Goal: Task Accomplishment & Management: Manage account settings

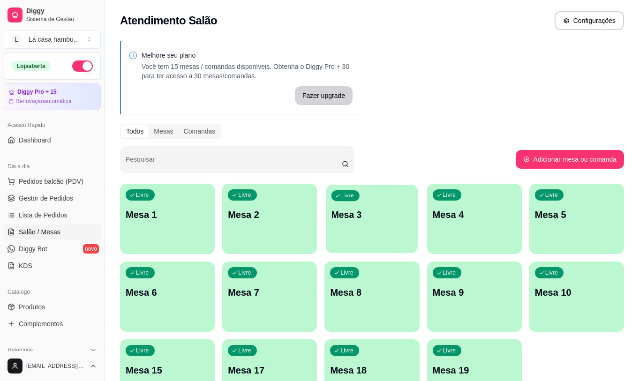
click at [384, 216] on p "Mesa 3" at bounding box center [371, 215] width 81 height 13
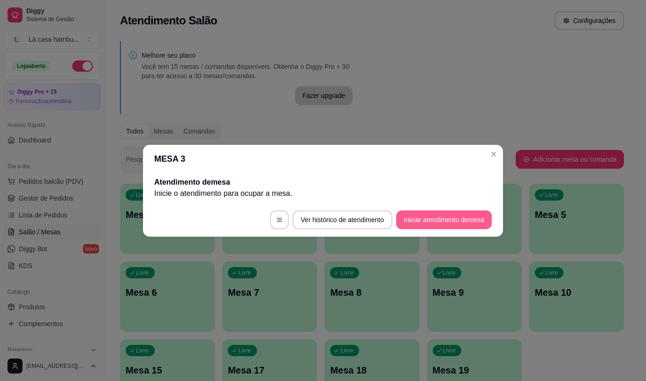
click at [441, 222] on button "Iniciar atendimento de mesa" at bounding box center [444, 219] width 96 height 19
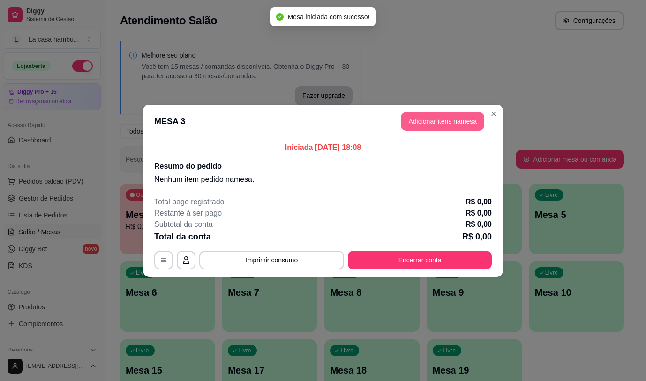
click at [456, 120] on button "Adicionar itens na mesa" at bounding box center [442, 121] width 83 height 19
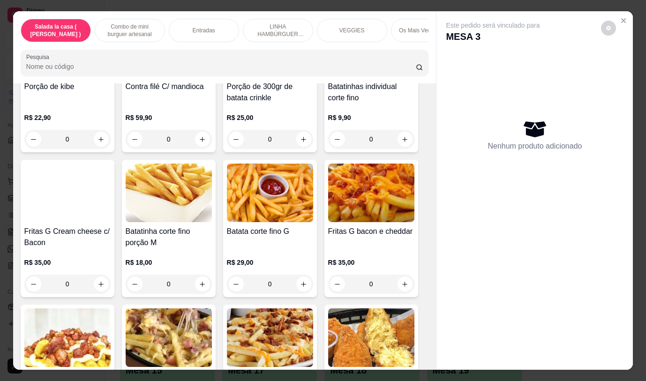
scroll to position [687, 0]
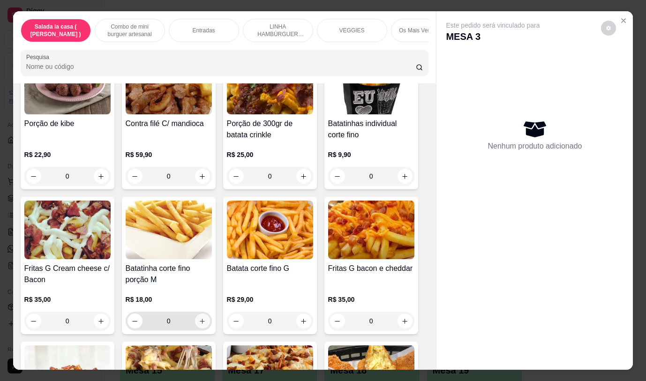
click at [200, 323] on icon "increase-product-quantity" at bounding box center [202, 321] width 7 height 7
type input "1"
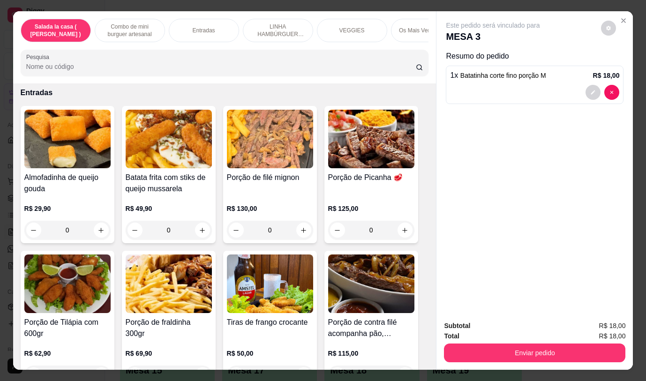
scroll to position [519, 0]
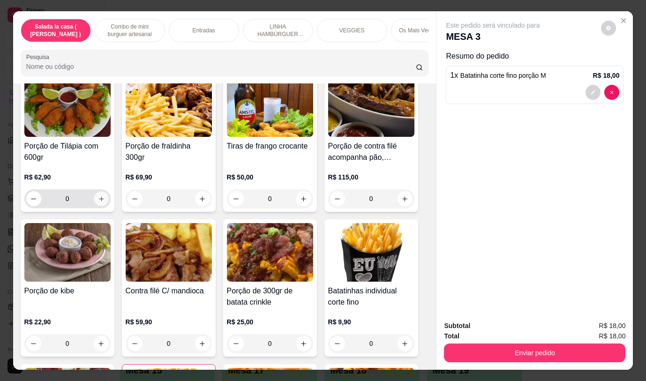
click at [99, 202] on icon "increase-product-quantity" at bounding box center [100, 198] width 7 height 7
type input "1"
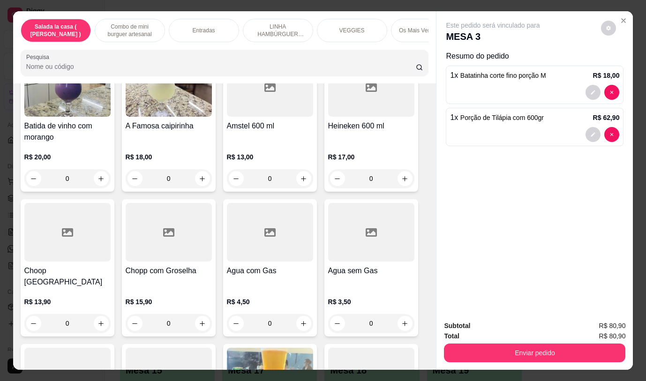
scroll to position [4909, 0]
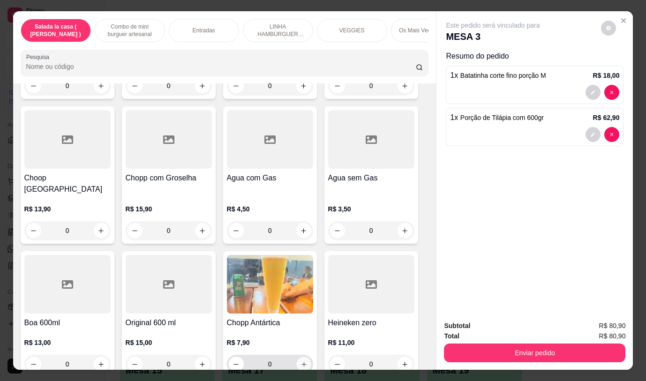
click at [300, 361] on icon "increase-product-quantity" at bounding box center [303, 364] width 7 height 7
type input "1"
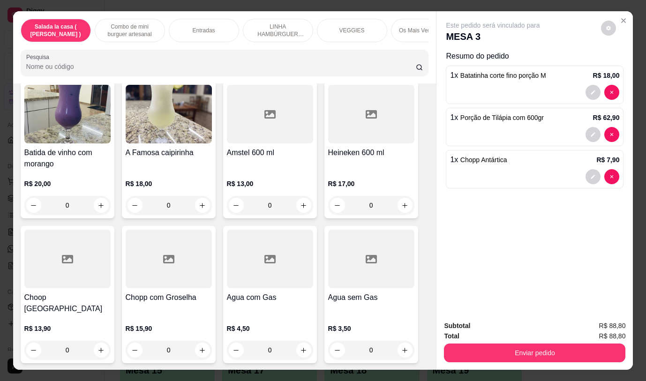
scroll to position [4780, 0]
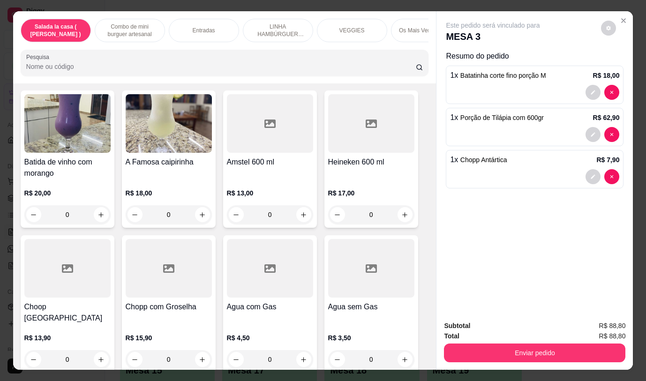
click at [423, 344] on div "Item avulso Salada la casa ( CAESAR ) Salada caesar R$ 32,90 0 Combo de mini bu…" at bounding box center [224, 226] width 423 height 286
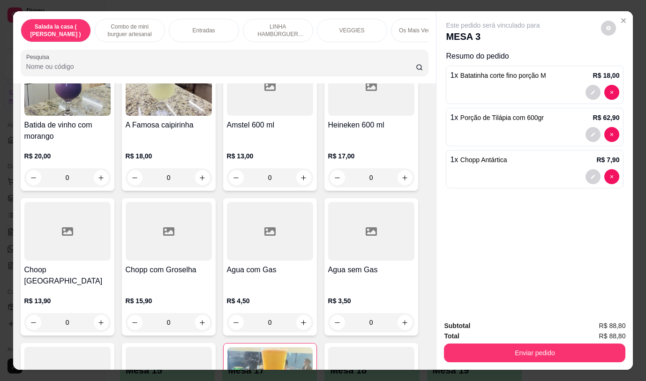
scroll to position [4910, 0]
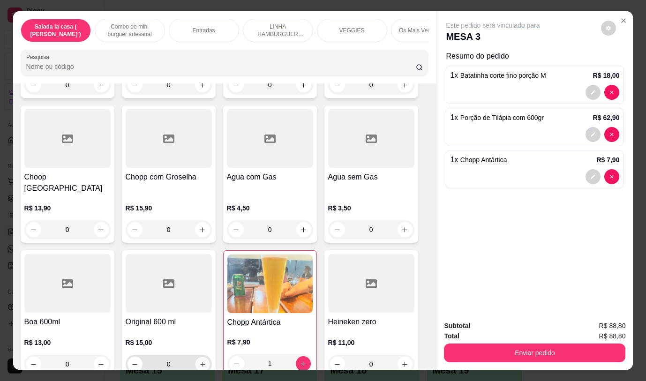
click at [202, 361] on icon "increase-product-quantity" at bounding box center [202, 364] width 7 height 7
type input "1"
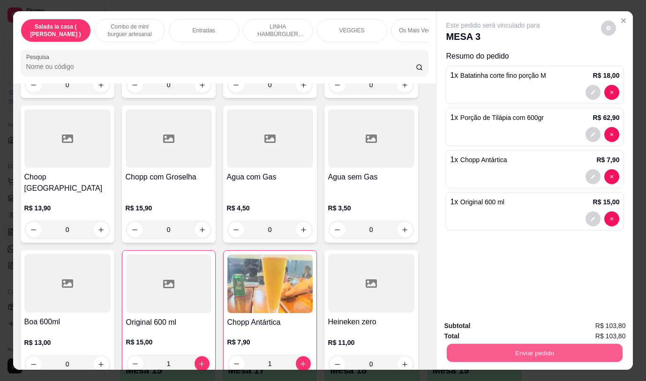
click at [522, 349] on button "Enviar pedido" at bounding box center [535, 353] width 176 height 18
click at [528, 329] on button "Não registrar e enviar pedido" at bounding box center [503, 325] width 95 height 17
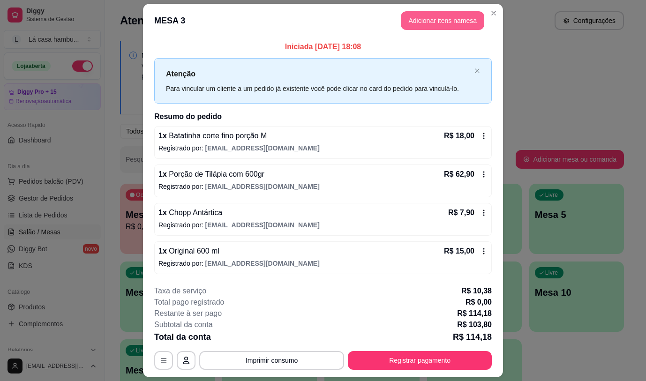
click at [438, 21] on button "Adicionar itens na mesa" at bounding box center [442, 20] width 83 height 19
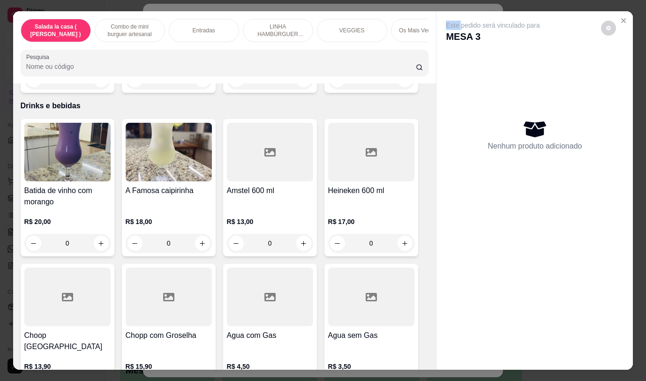
scroll to position [4907, 0]
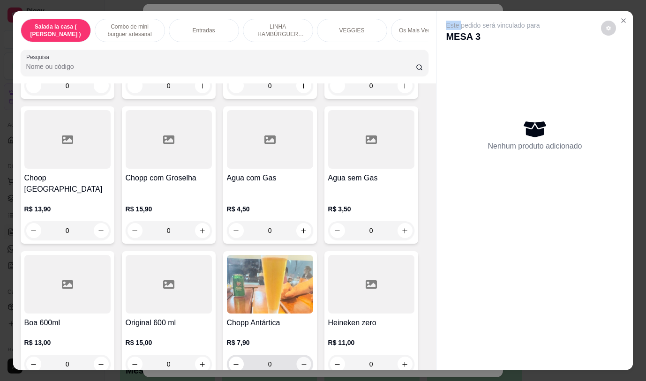
click at [300, 361] on icon "increase-product-quantity" at bounding box center [303, 364] width 7 height 7
type input "1"
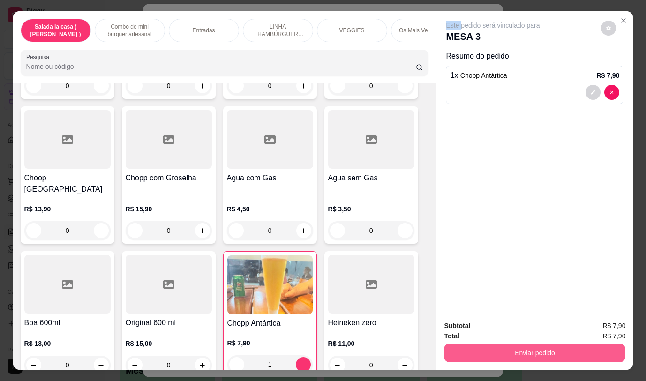
click at [554, 348] on button "Enviar pedido" at bounding box center [534, 353] width 181 height 19
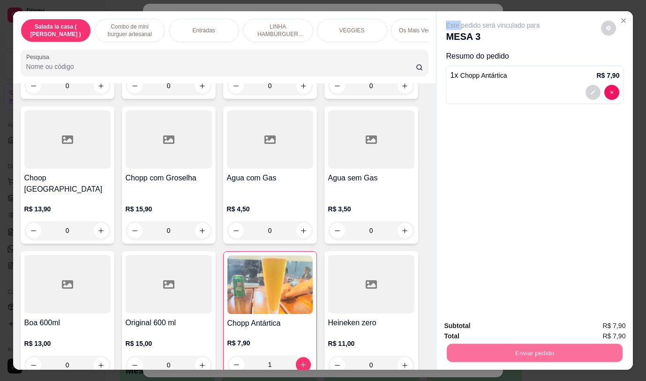
click at [514, 324] on button "Não registrar e enviar pedido" at bounding box center [503, 325] width 95 height 17
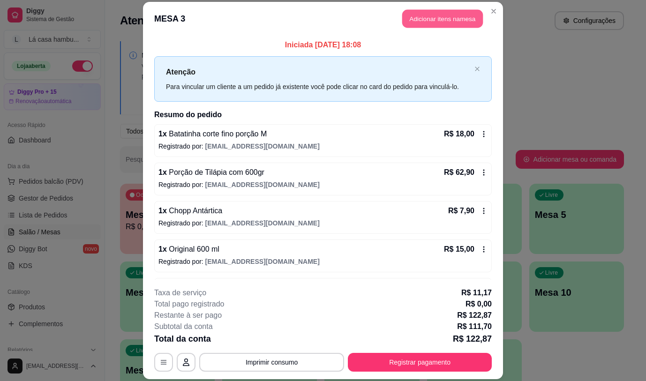
click at [463, 12] on button "Adicionar itens na mesa" at bounding box center [442, 19] width 81 height 18
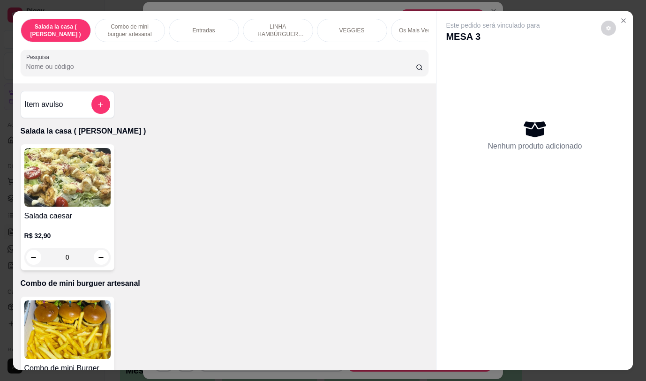
scroll to position [28, 0]
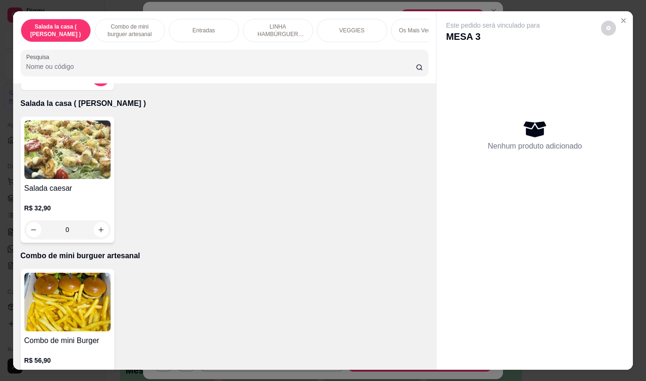
click at [446, 202] on div "Nenhum produto adicionado" at bounding box center [535, 135] width 178 height 184
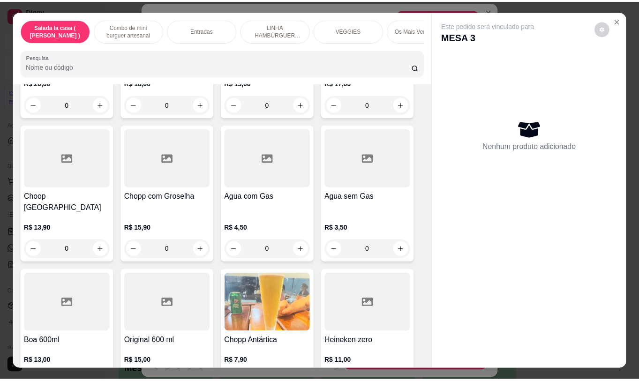
scroll to position [4898, 0]
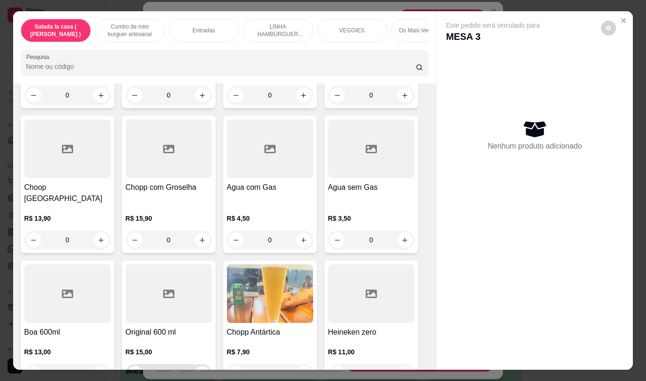
click at [199, 370] on icon "increase-product-quantity" at bounding box center [202, 373] width 7 height 7
type input "1"
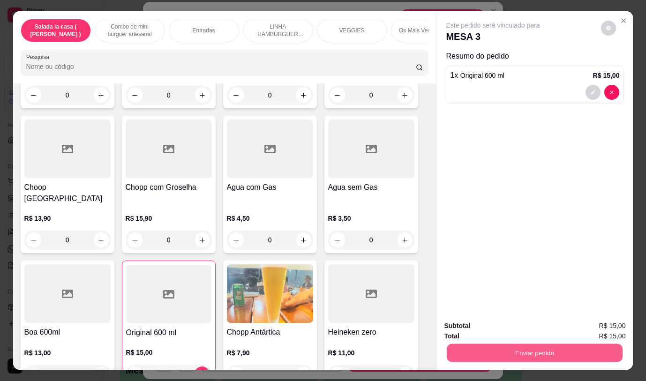
click at [505, 353] on button "Enviar pedido" at bounding box center [535, 353] width 176 height 18
click at [501, 327] on button "Não registrar e enviar pedido" at bounding box center [503, 325] width 95 height 17
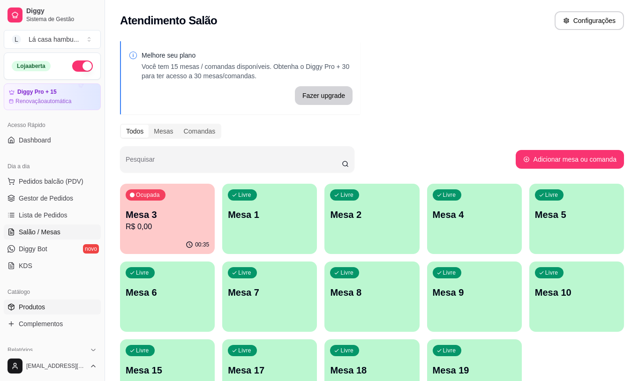
click at [44, 305] on span "Produtos" at bounding box center [32, 306] width 26 height 9
click at [551, 297] on p "Mesa 10" at bounding box center [576, 292] width 83 height 13
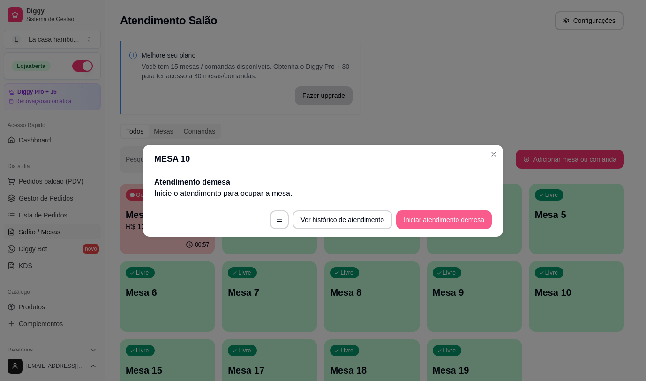
click at [450, 220] on button "Iniciar atendimento de mesa" at bounding box center [444, 219] width 96 height 19
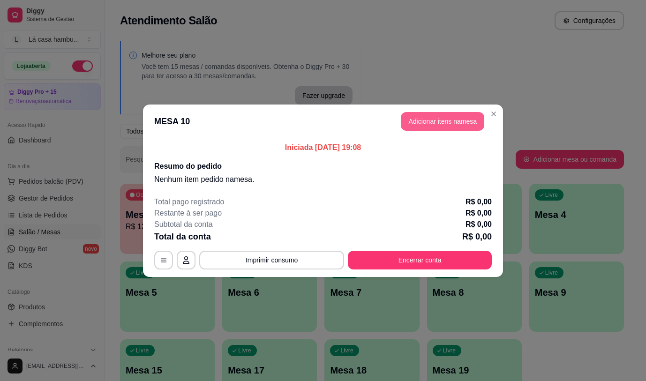
click at [450, 122] on button "Adicionar itens na mesa" at bounding box center [442, 121] width 83 height 19
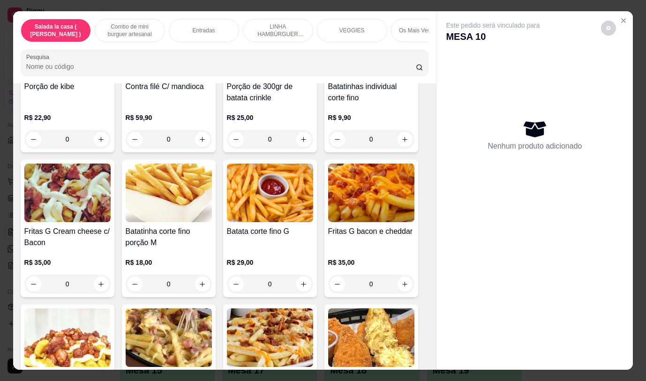
scroll to position [631, 0]
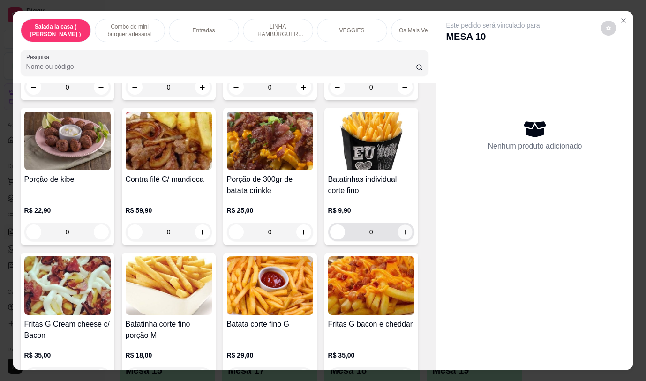
click at [401, 232] on icon "increase-product-quantity" at bounding box center [404, 232] width 7 height 7
type input "1"
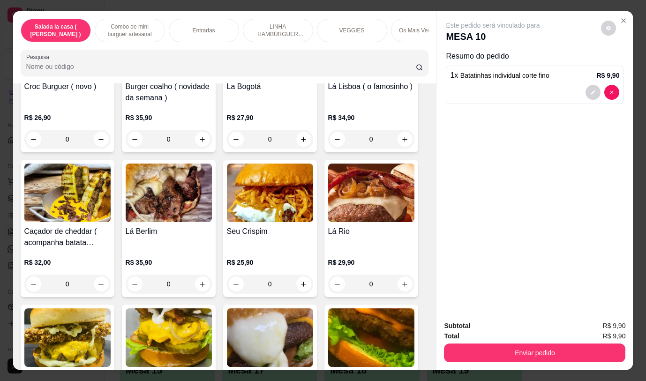
scroll to position [1809, 0]
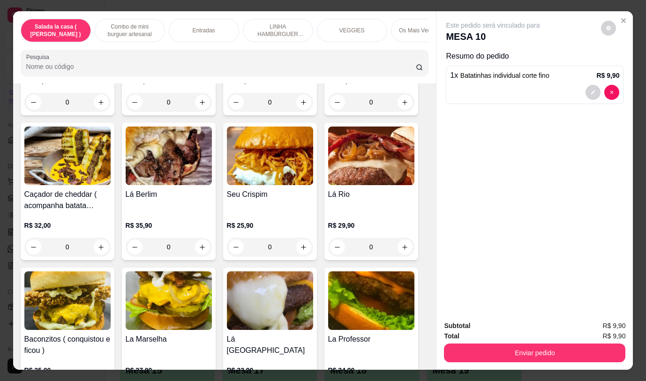
click at [398, 239] on div "0" at bounding box center [371, 247] width 86 height 19
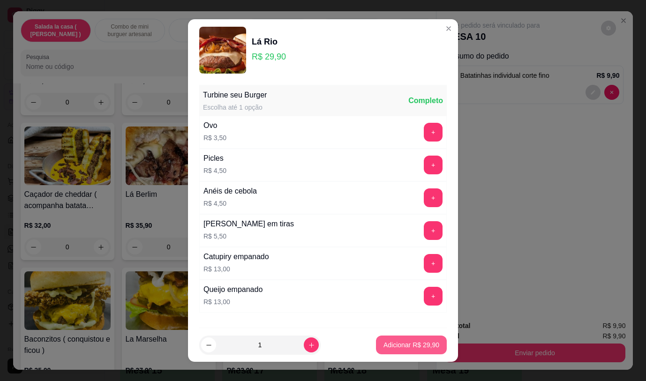
click at [405, 345] on p "Adicionar R$ 29,90" at bounding box center [411, 344] width 56 height 9
type input "1"
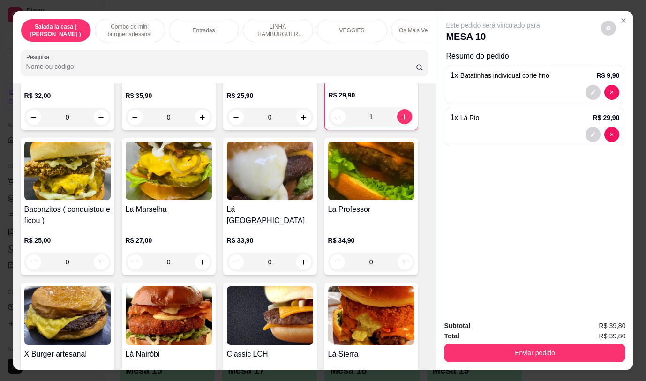
scroll to position [1911, 0]
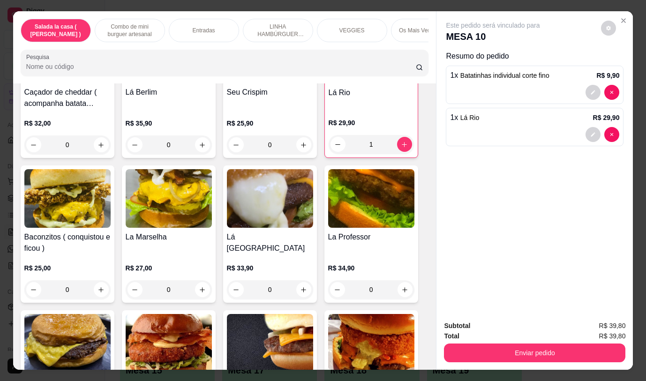
click at [201, 281] on div "0" at bounding box center [169, 289] width 86 height 19
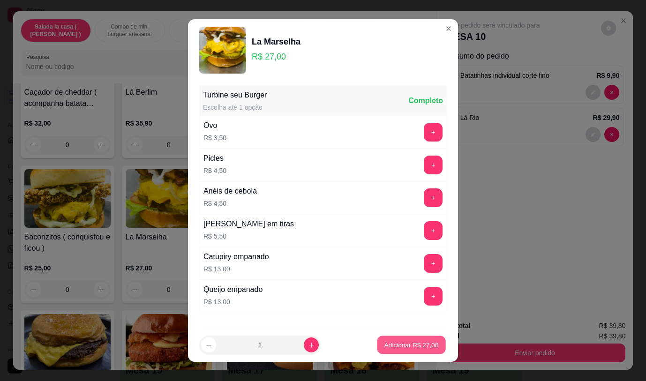
click at [412, 345] on p "Adicionar R$ 27,00" at bounding box center [411, 345] width 54 height 9
type input "1"
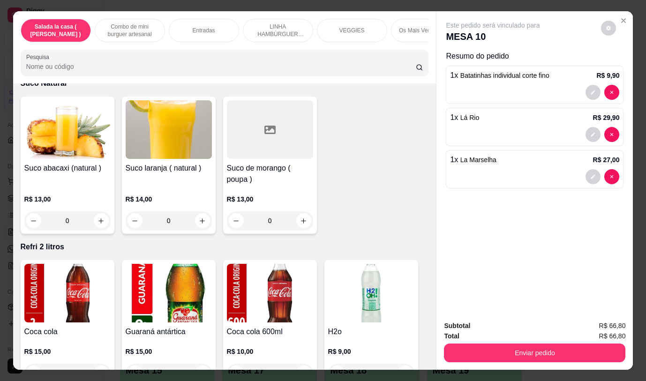
scroll to position [4389, 0]
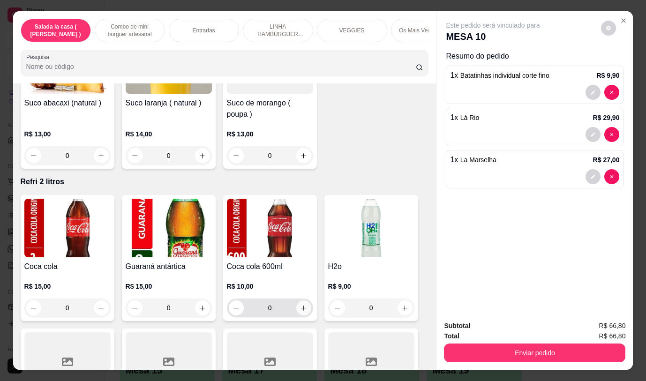
click at [302, 305] on icon "increase-product-quantity" at bounding box center [303, 308] width 7 height 7
type input "1"
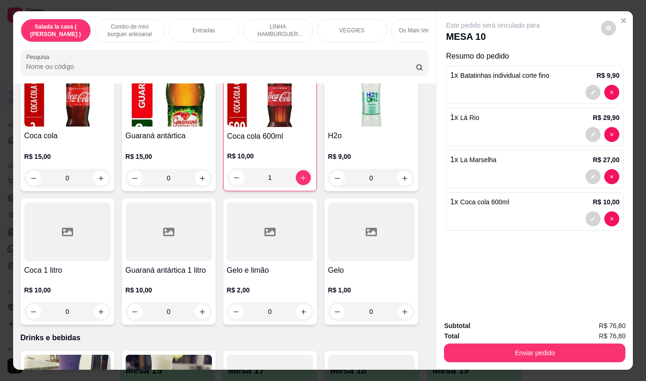
scroll to position [4547, 0]
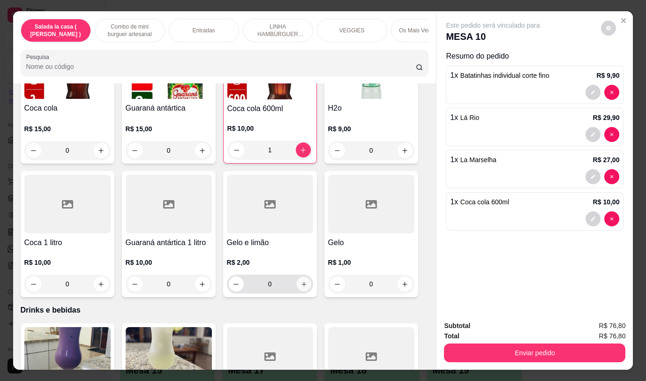
click at [301, 281] on icon "increase-product-quantity" at bounding box center [303, 284] width 7 height 7
type input "1"
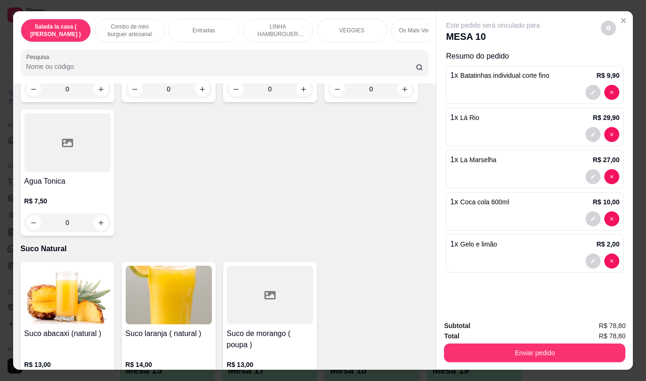
scroll to position [4241, 0]
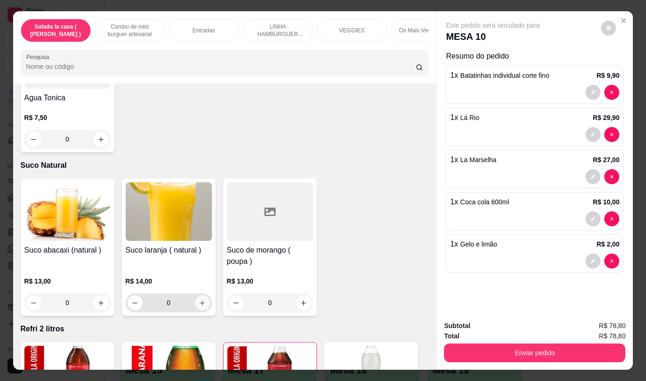
click at [199, 299] on icon "increase-product-quantity" at bounding box center [202, 302] width 7 height 7
type input "1"
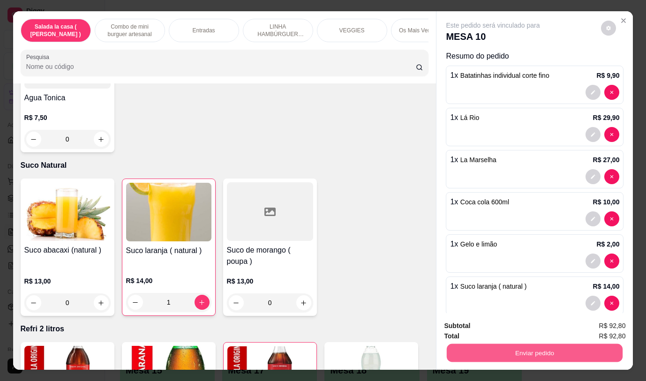
click at [528, 348] on button "Enviar pedido" at bounding box center [535, 353] width 176 height 18
click at [506, 326] on button "Não registrar e enviar pedido" at bounding box center [503, 325] width 95 height 17
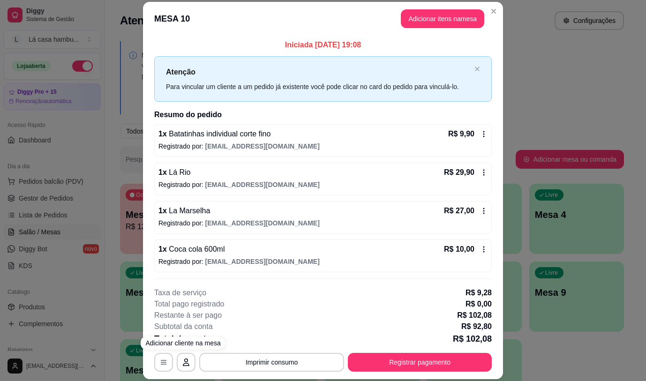
click at [242, 259] on span "[EMAIL_ADDRESS][DOMAIN_NAME]" at bounding box center [262, 261] width 114 height 7
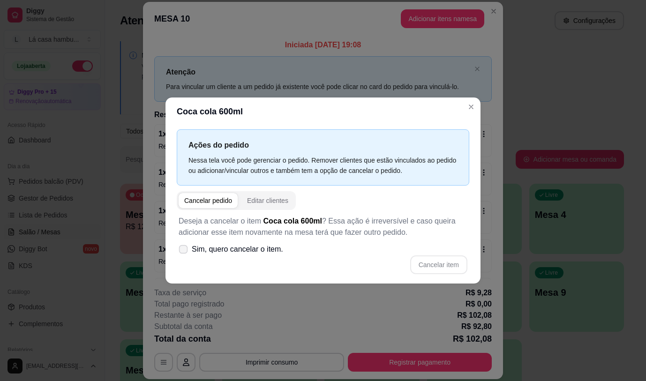
click at [184, 250] on icon at bounding box center [183, 249] width 7 height 5
click at [184, 251] on input "Sim, quero cancelar o item." at bounding box center [181, 254] width 6 height 6
checkbox input "true"
click at [426, 263] on button "Cancelar item" at bounding box center [438, 264] width 57 height 19
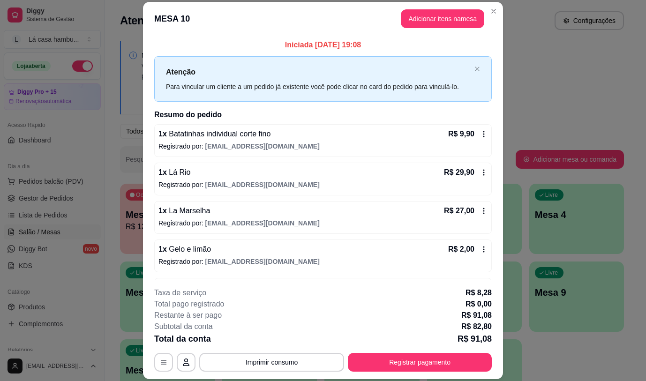
click at [428, 20] on button "Adicionar itens na mesa" at bounding box center [442, 18] width 83 height 19
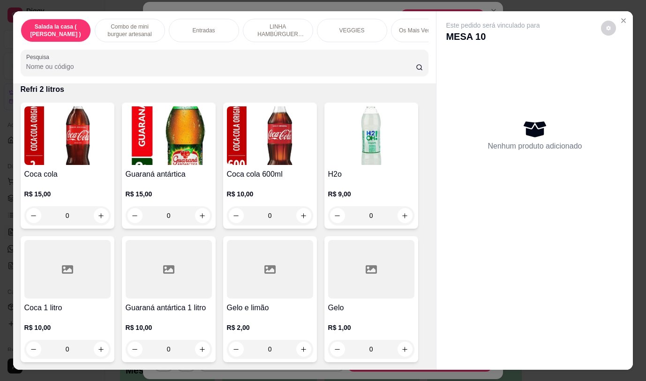
scroll to position [4494, 0]
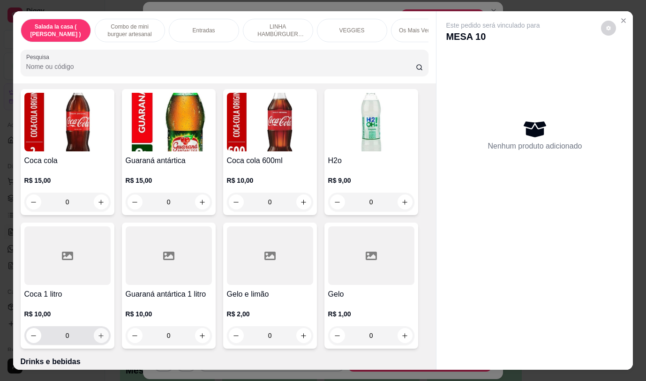
click at [96, 333] on button "increase-product-quantity" at bounding box center [101, 335] width 15 height 15
type input "1"
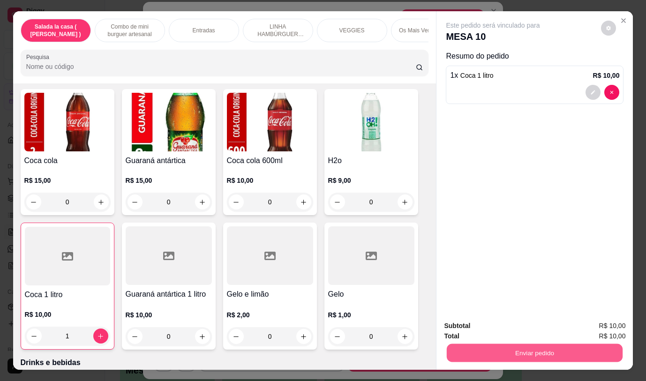
click at [482, 351] on button "Enviar pedido" at bounding box center [535, 353] width 176 height 18
click at [477, 322] on button "Não registrar e enviar pedido" at bounding box center [503, 325] width 95 height 17
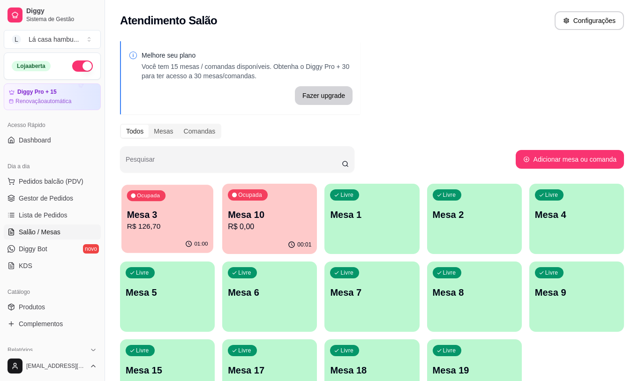
click at [184, 228] on p "R$ 126,70" at bounding box center [167, 226] width 81 height 11
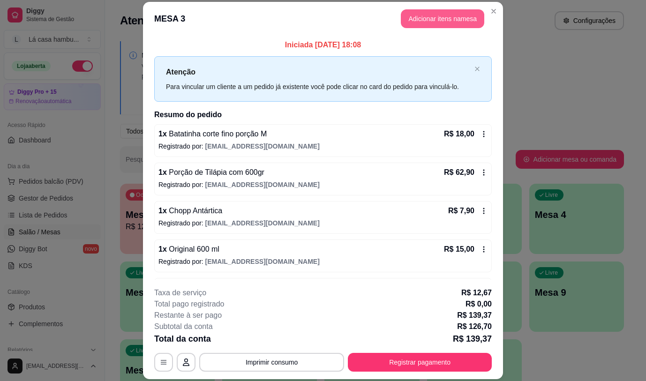
click at [460, 16] on button "Adicionar itens na mesa" at bounding box center [442, 18] width 83 height 19
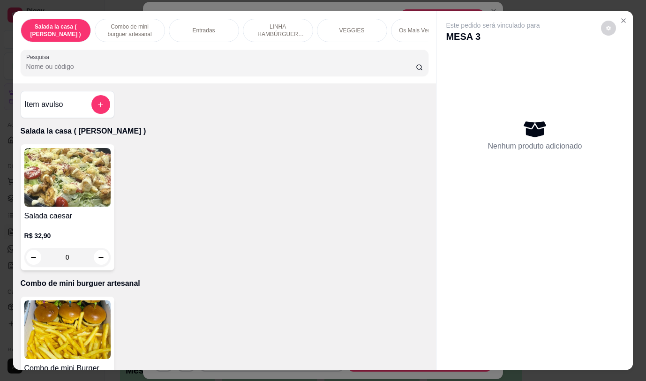
click at [496, 60] on div "Nenhum produto adicionado" at bounding box center [535, 135] width 178 height 184
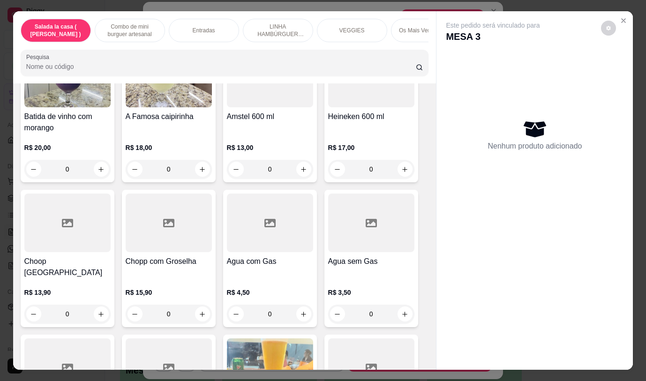
scroll to position [4907, 0]
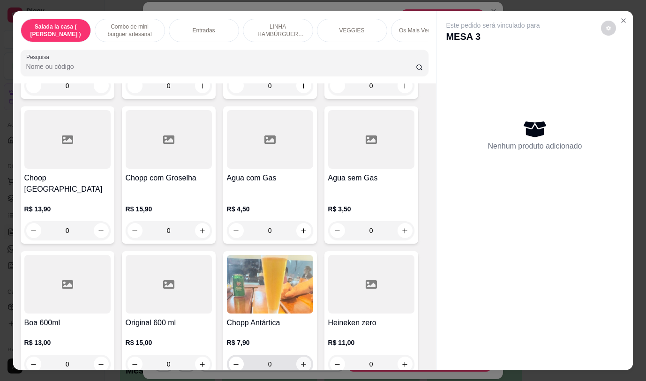
click at [300, 361] on icon "increase-product-quantity" at bounding box center [303, 364] width 7 height 7
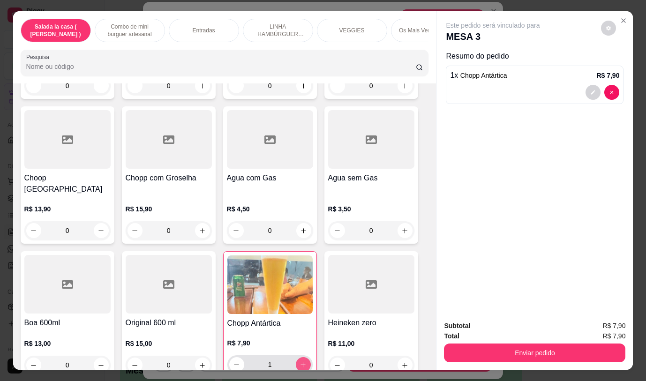
type input "1"
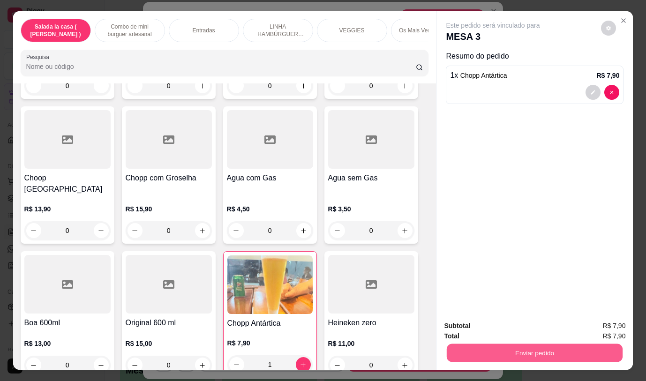
click at [512, 354] on button "Enviar pedido" at bounding box center [535, 353] width 176 height 18
click at [494, 323] on button "Não registrar e enviar pedido" at bounding box center [503, 325] width 95 height 17
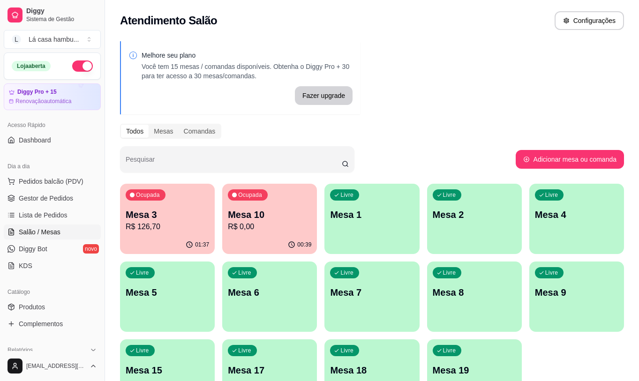
click at [294, 194] on div "Ocupada Mesa 10 R$ 0,00" at bounding box center [269, 210] width 95 height 52
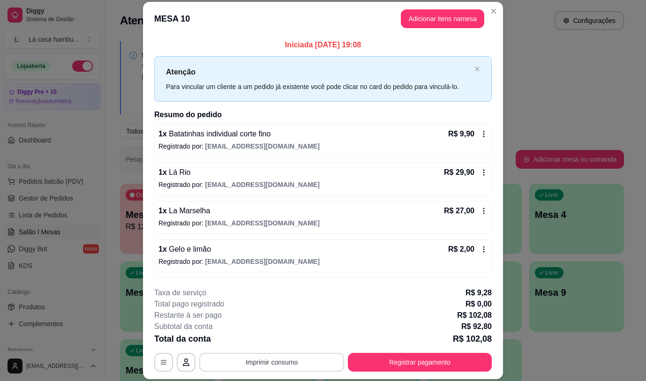
click at [302, 362] on button "Imprimir consumo" at bounding box center [271, 362] width 145 height 19
click at [271, 340] on button "IMPRESSORA" at bounding box center [271, 340] width 68 height 15
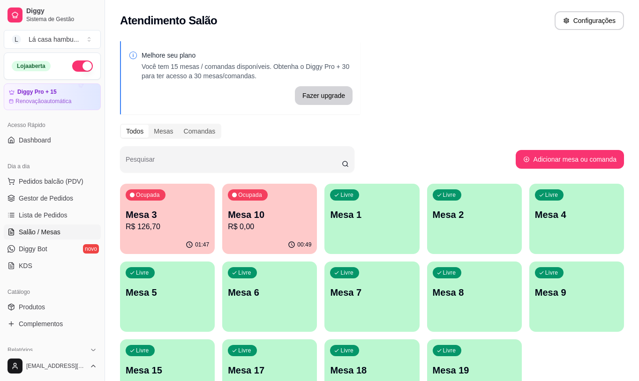
click at [572, 228] on div "Livre Mesa 4" at bounding box center [576, 213] width 95 height 59
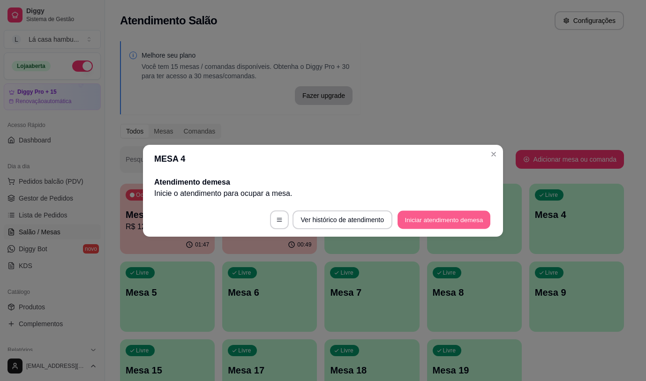
click at [455, 223] on button "Iniciar atendimento de mesa" at bounding box center [443, 219] width 93 height 18
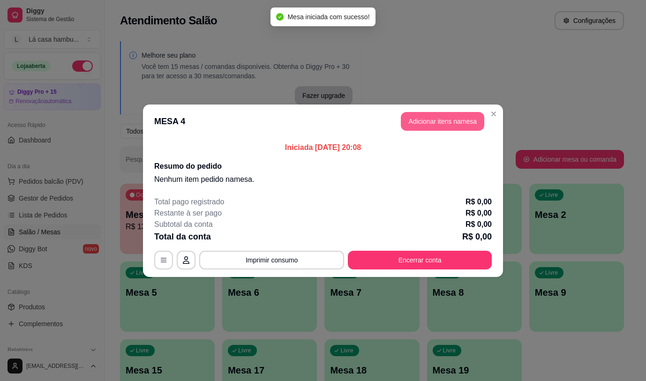
click at [454, 118] on button "Adicionar itens na mesa" at bounding box center [442, 121] width 83 height 19
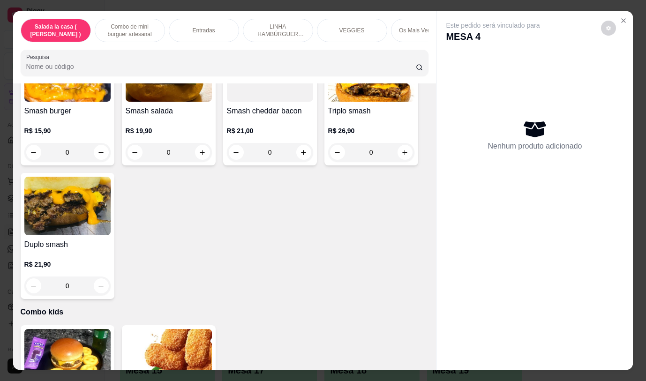
scroll to position [2885, 0]
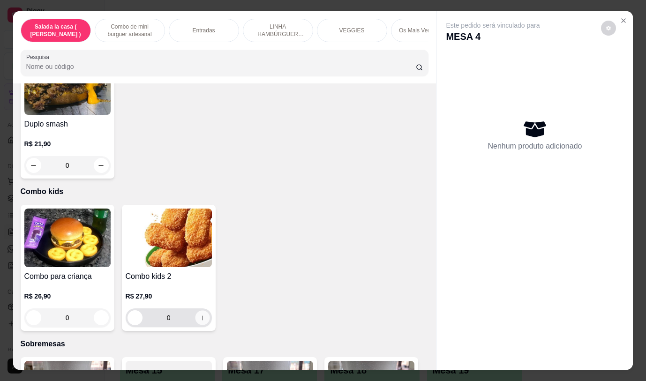
click at [200, 315] on icon "increase-product-quantity" at bounding box center [202, 317] width 5 height 5
type input "1"
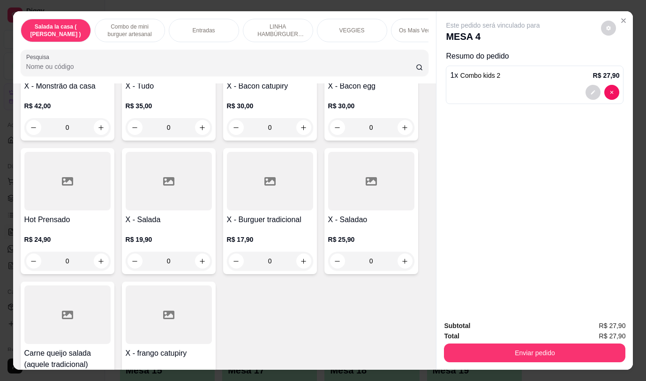
scroll to position [3535, 0]
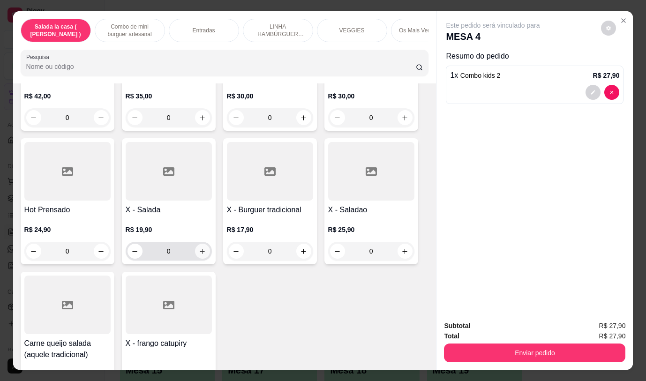
click at [202, 245] on button "increase-product-quantity" at bounding box center [202, 251] width 15 height 15
type input "1"
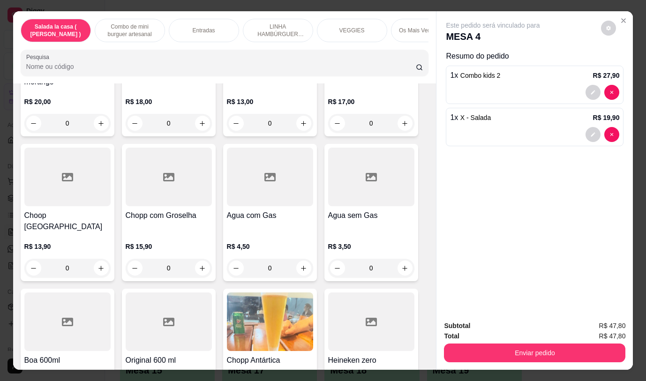
scroll to position [4909, 0]
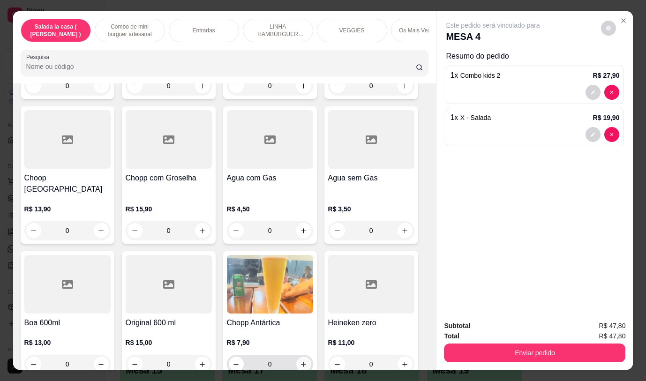
click at [301, 362] on icon "increase-product-quantity" at bounding box center [303, 364] width 5 height 5
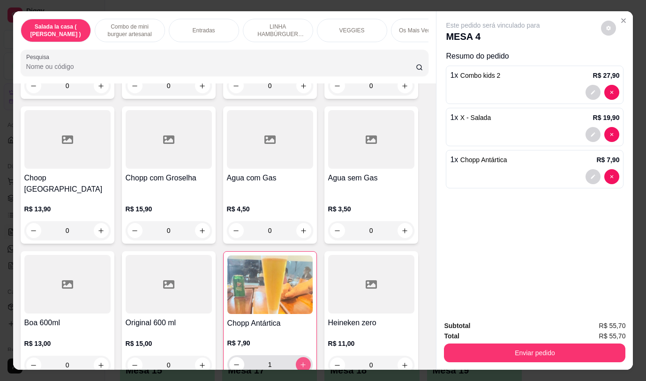
type input "1"
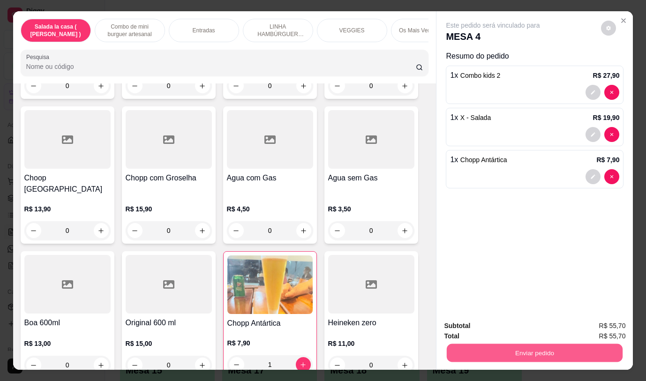
click at [539, 353] on button "Enviar pedido" at bounding box center [535, 353] width 176 height 18
click at [521, 324] on button "Não registrar e enviar pedido" at bounding box center [503, 325] width 95 height 17
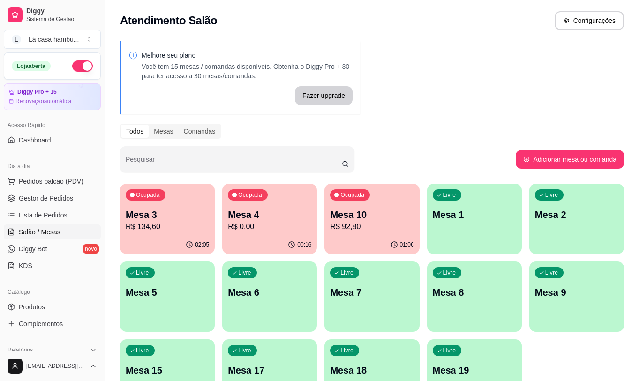
click at [176, 241] on div "02:05" at bounding box center [167, 245] width 95 height 18
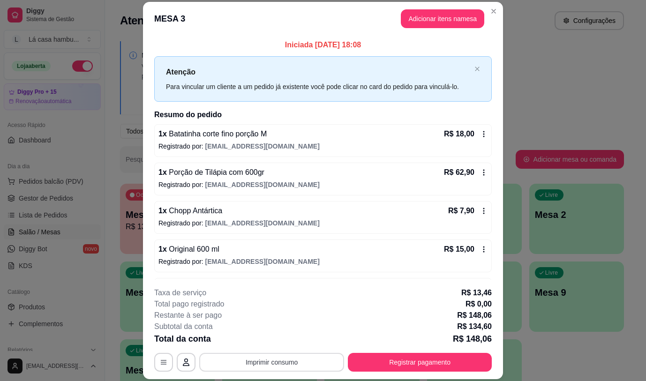
click at [320, 359] on button "Imprimir consumo" at bounding box center [271, 362] width 145 height 19
click at [284, 341] on button "IMPRESSORA" at bounding box center [271, 340] width 66 height 15
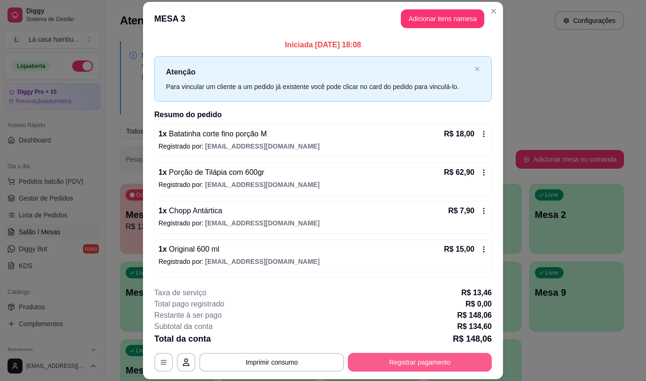
click at [411, 360] on button "Registrar pagamento" at bounding box center [420, 362] width 144 height 19
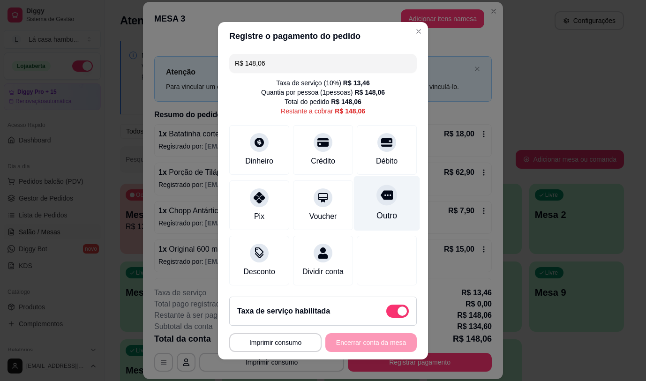
click at [378, 209] on div "Outro" at bounding box center [386, 215] width 21 height 12
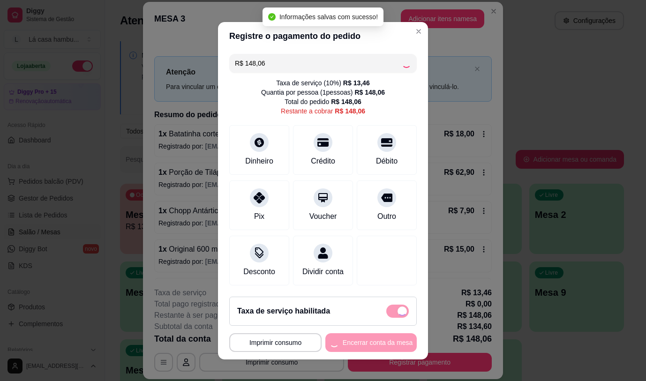
type input "R$ 0,00"
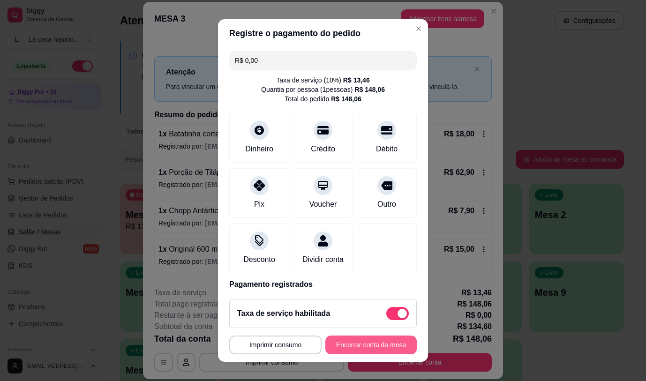
click at [369, 341] on button "Encerrar conta da mesa" at bounding box center [370, 345] width 91 height 19
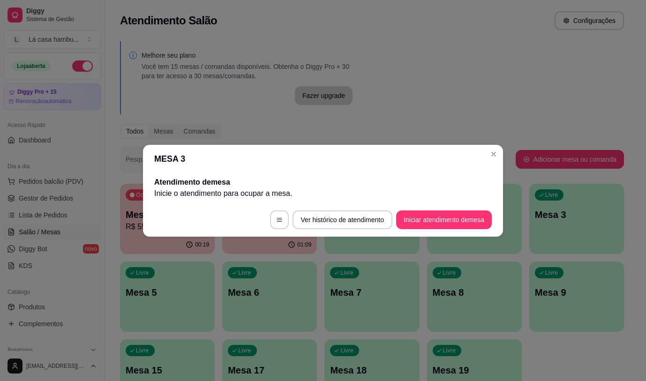
click at [502, 146] on header "MESA 3" at bounding box center [323, 159] width 360 height 28
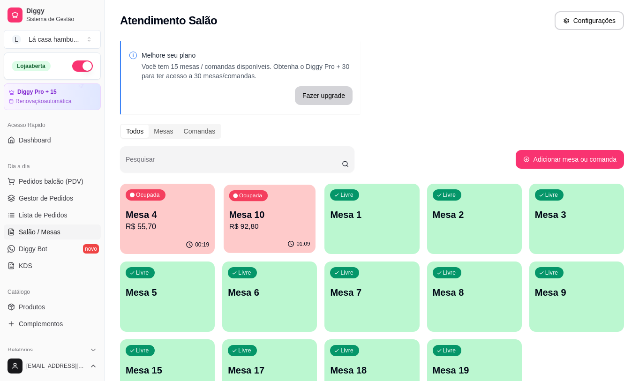
click at [293, 230] on p "R$ 92,80" at bounding box center [269, 226] width 81 height 11
click at [282, 211] on p "Mesa 10" at bounding box center [269, 215] width 81 height 13
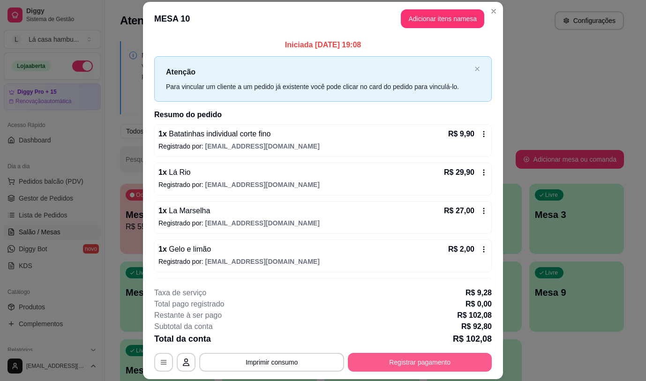
click at [401, 366] on button "Registrar pagamento" at bounding box center [420, 362] width 144 height 19
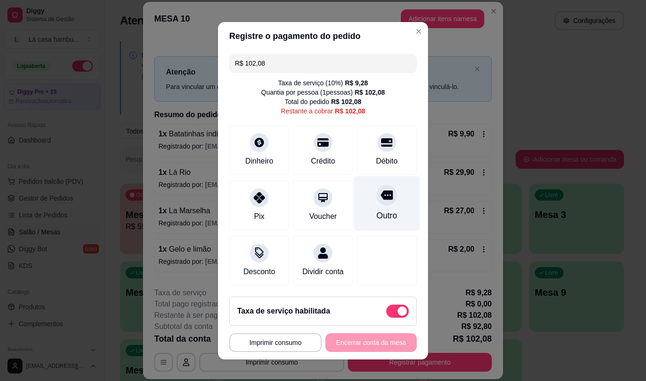
click at [381, 195] on icon at bounding box center [387, 194] width 12 height 9
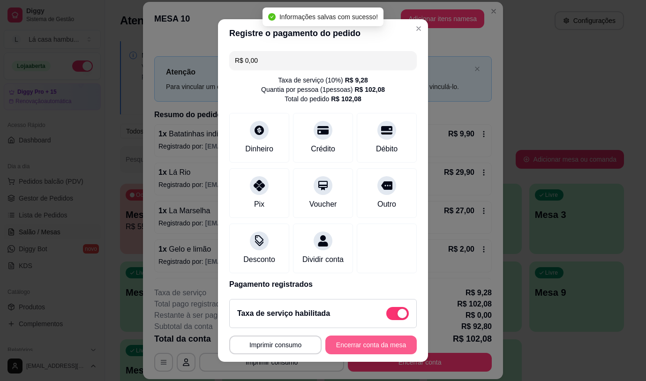
type input "R$ 0,00"
click at [384, 342] on button "Encerrar conta da mesa" at bounding box center [370, 345] width 91 height 19
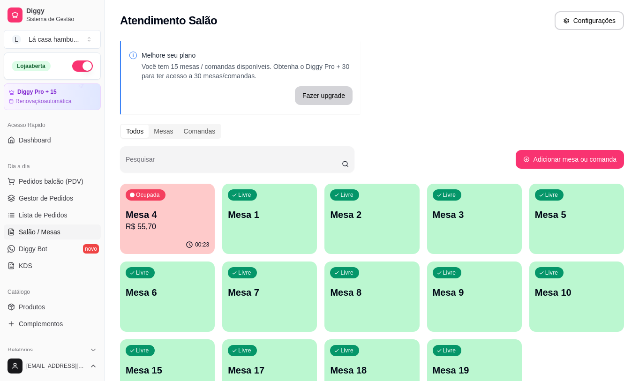
click at [164, 216] on p "Mesa 4" at bounding box center [167, 214] width 83 height 13
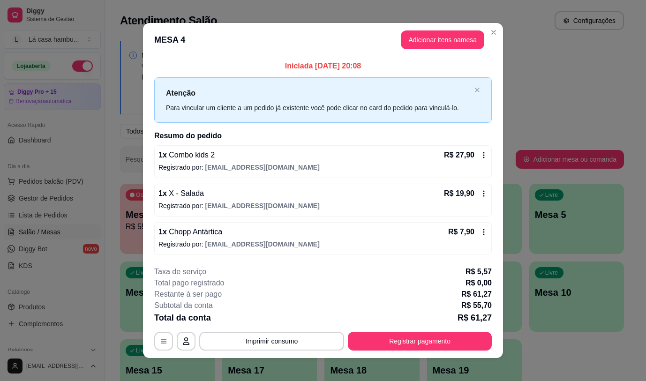
scroll to position [7, 0]
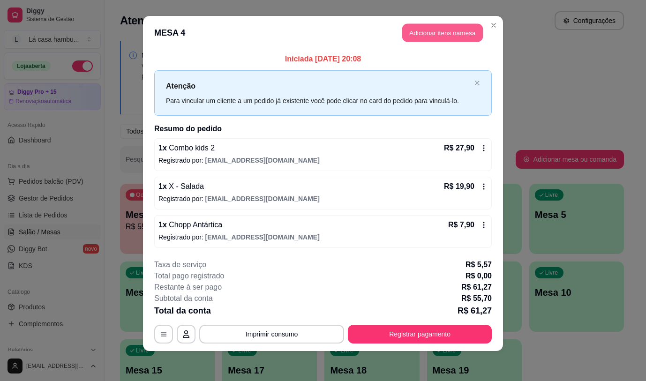
click at [424, 30] on button "Adicionar itens na mesa" at bounding box center [442, 33] width 81 height 18
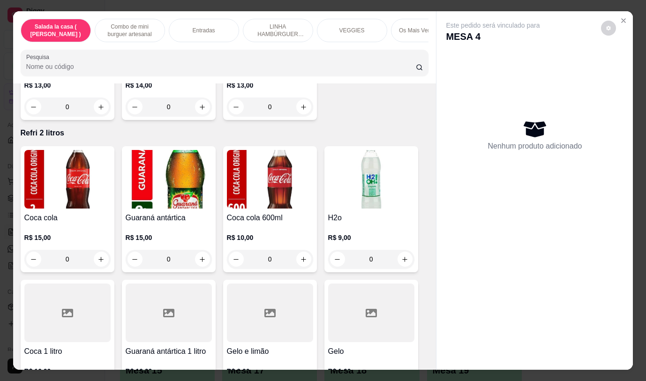
scroll to position [4453, 0]
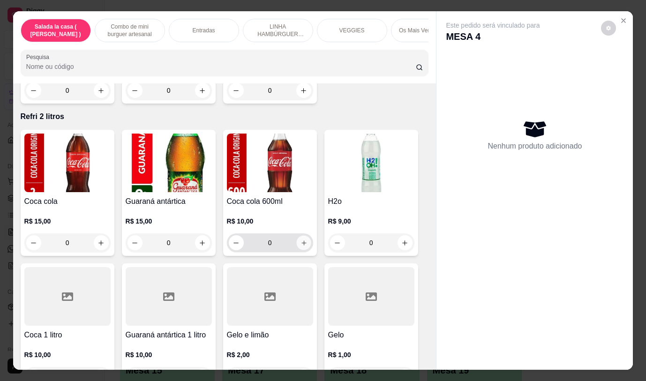
click at [301, 240] on icon "increase-product-quantity" at bounding box center [303, 242] width 5 height 5
type input "1"
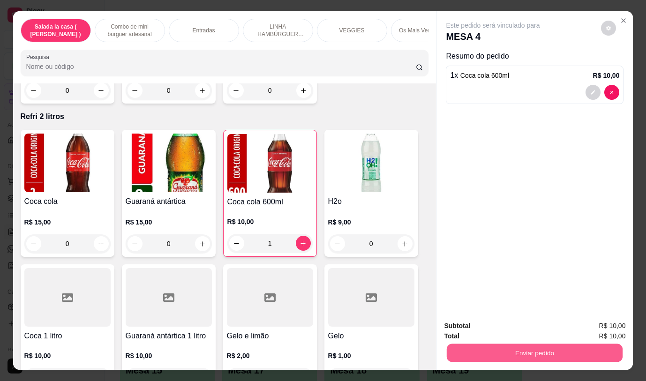
click at [471, 344] on button "Enviar pedido" at bounding box center [535, 353] width 176 height 18
click at [478, 323] on button "Não registrar e enviar pedido" at bounding box center [503, 326] width 97 height 18
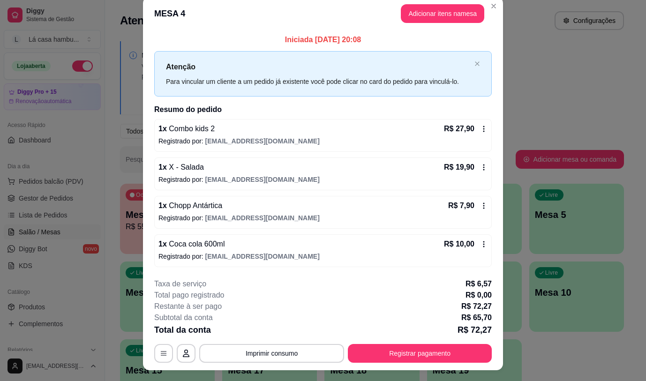
scroll to position [0, 0]
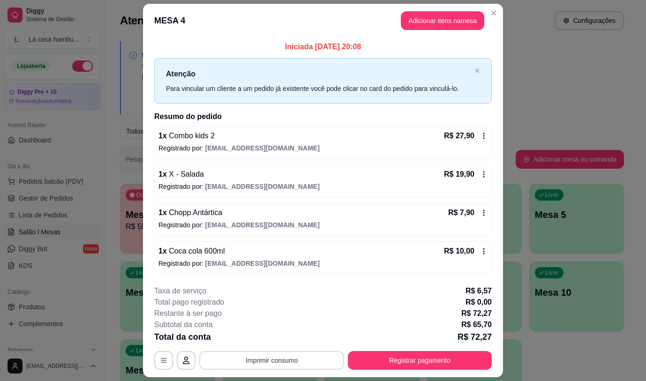
click at [279, 358] on button "Imprimir consumo" at bounding box center [271, 360] width 145 height 19
click at [279, 340] on button "IMPRESSORA" at bounding box center [271, 338] width 66 height 15
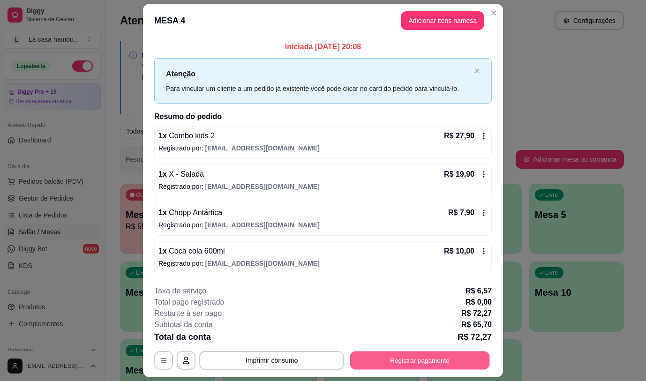
click at [426, 361] on button "Registrar pagamento" at bounding box center [420, 361] width 140 height 18
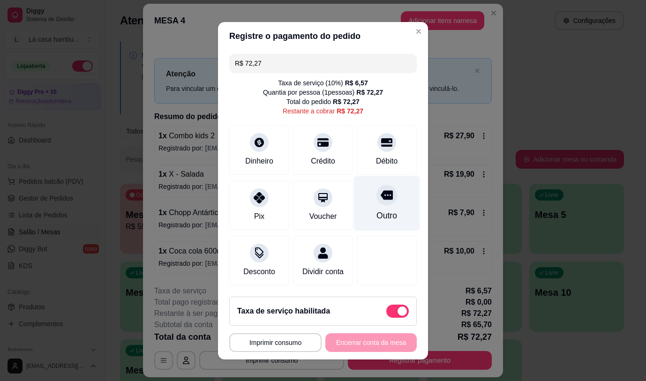
click at [381, 194] on icon at bounding box center [387, 194] width 12 height 9
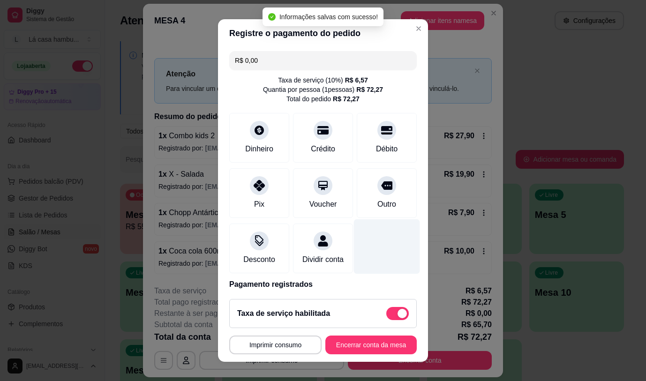
type input "R$ 0,00"
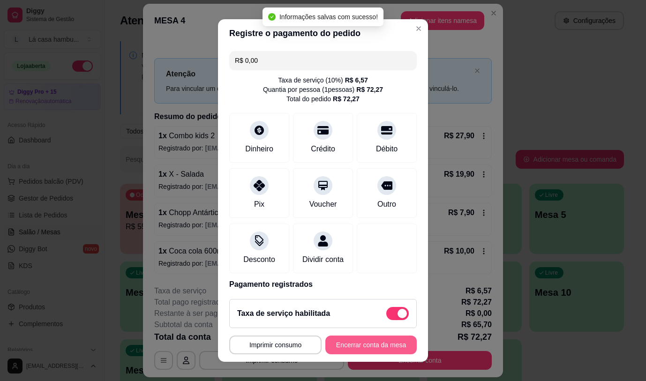
click at [378, 346] on button "Encerrar conta da mesa" at bounding box center [370, 345] width 91 height 19
